Goal: Check status: Check status

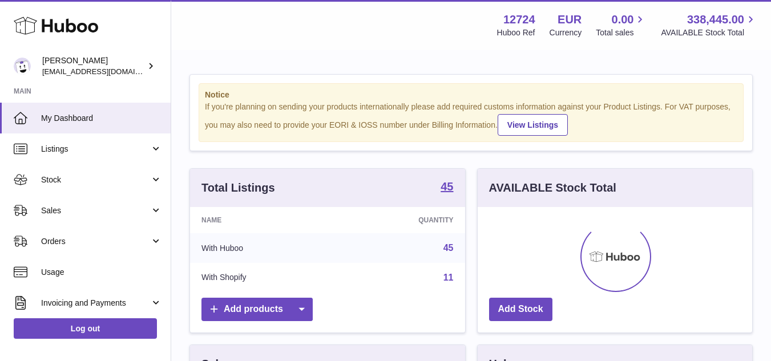
scroll to position [178, 274]
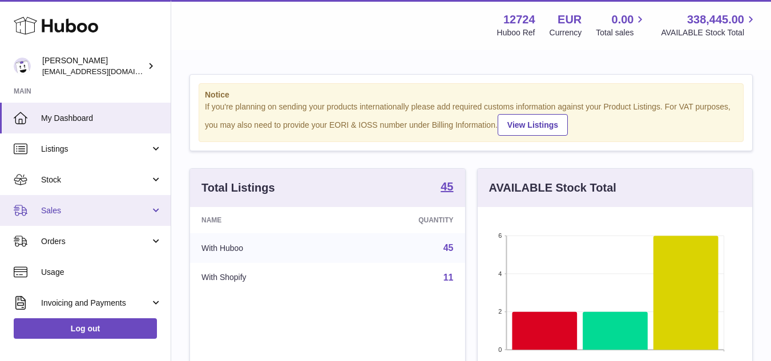
click at [63, 215] on span "Sales" at bounding box center [95, 210] width 109 height 11
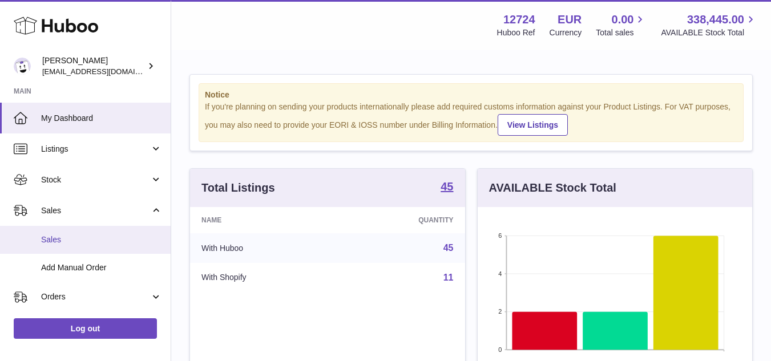
click at [84, 237] on span "Sales" at bounding box center [101, 240] width 121 height 11
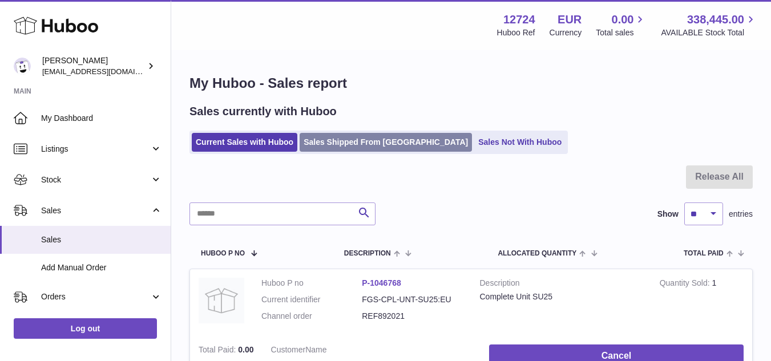
click at [349, 140] on link "Sales Shipped From [GEOGRAPHIC_DATA]" at bounding box center [386, 142] width 172 height 19
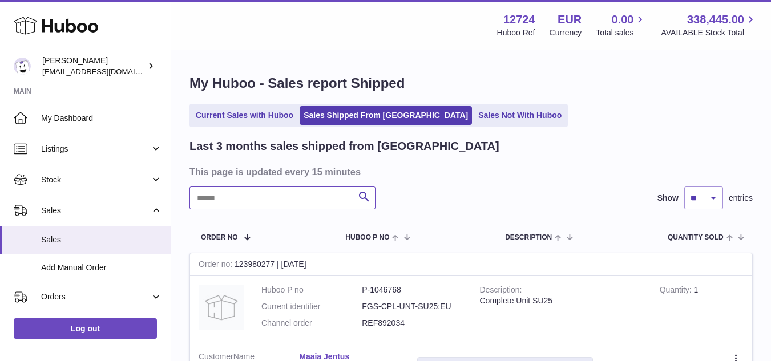
click at [332, 188] on input "text" at bounding box center [282, 198] width 186 height 23
paste input "*********"
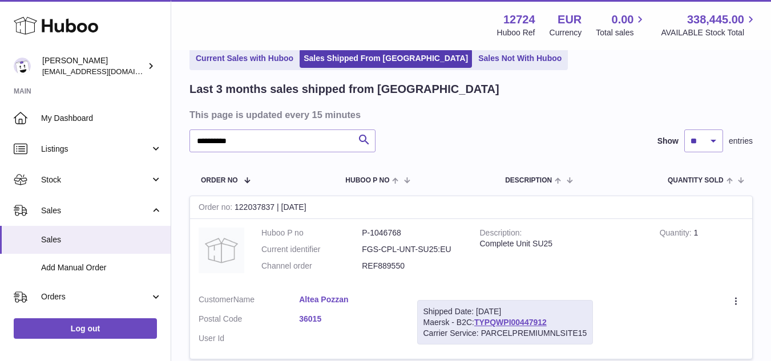
click at [264, 206] on div "Order no 122037837 | 31st Jul" at bounding box center [471, 207] width 562 height 23
click at [298, 245] on dt "Current identifier" at bounding box center [311, 249] width 100 height 11
drag, startPoint x: 237, startPoint y: 207, endPoint x: 276, endPoint y: 209, distance: 38.9
click at [276, 209] on div "Order no 122037837 | 31st Jul" at bounding box center [471, 207] width 562 height 23
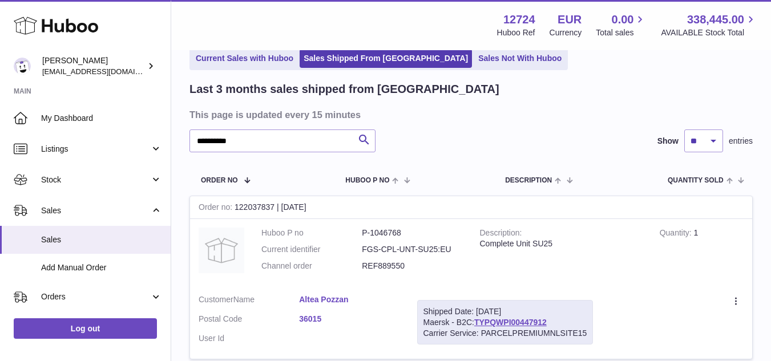
copy div "122037837"
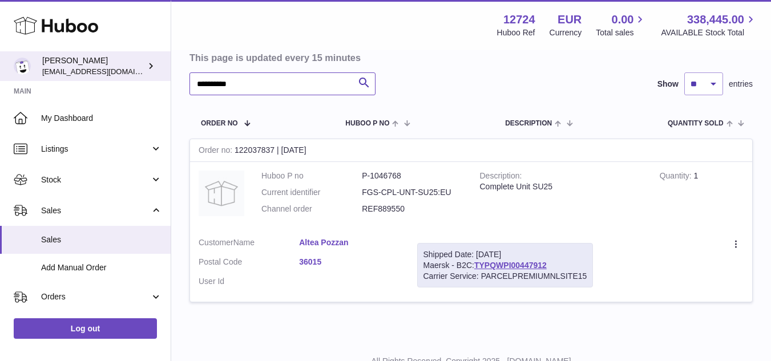
drag, startPoint x: 314, startPoint y: 81, endPoint x: 39, endPoint y: 77, distance: 275.1
click at [39, 77] on div "Huboo Sebastian Lewis internalAdmin-12724@internal.huboo.com Main My Dashboard …" at bounding box center [385, 146] width 771 height 520
paste input "text"
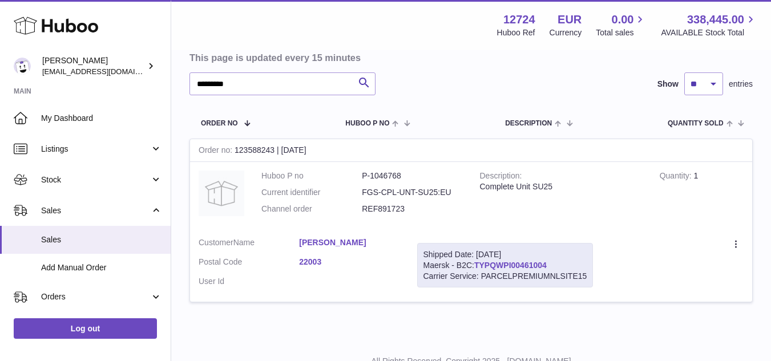
click at [516, 268] on link "TYPQWPI00461004" at bounding box center [510, 265] width 72 height 9
click at [390, 207] on dd "REF891723" at bounding box center [412, 209] width 100 height 11
copy dd "REF891723"
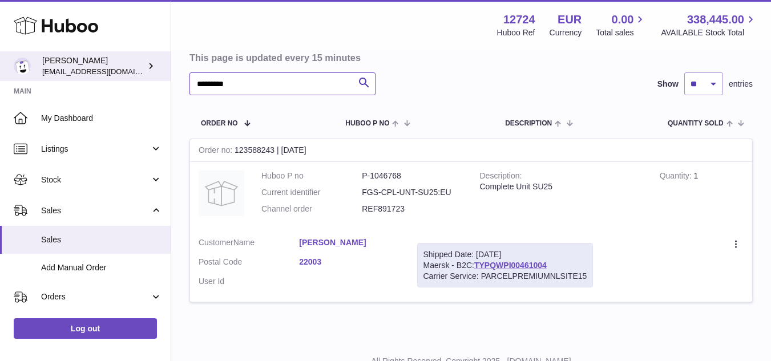
drag, startPoint x: 297, startPoint y: 84, endPoint x: 0, endPoint y: 60, distance: 297.8
click at [0, 60] on div "Huboo Sebastian Lewis internalAdmin-12724@internal.huboo.com Main My Dashboard …" at bounding box center [385, 146] width 771 height 520
type input "******"
